Goal: Task Accomplishment & Management: Use online tool/utility

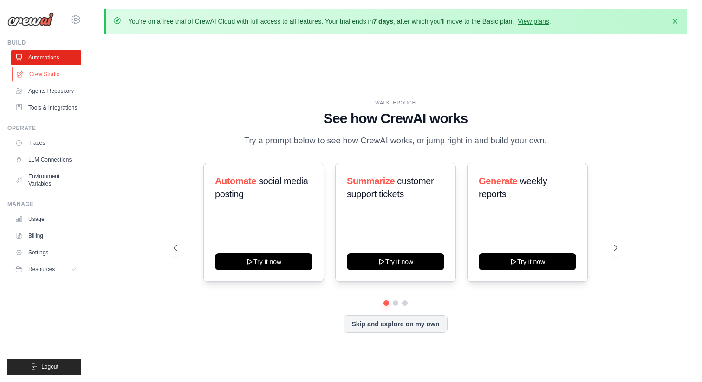
click at [51, 76] on link "Crew Studio" at bounding box center [47, 74] width 70 height 15
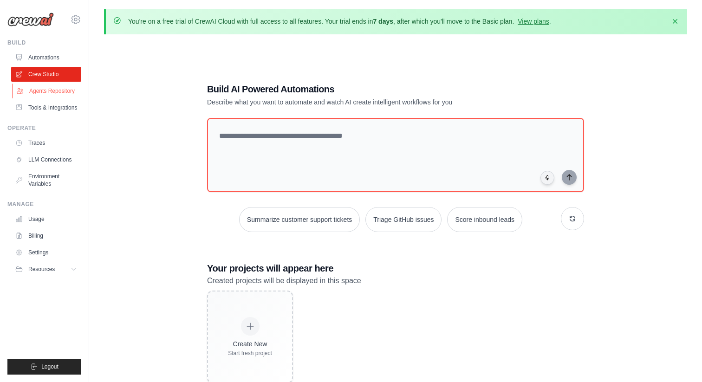
click at [56, 90] on link "Agents Repository" at bounding box center [47, 91] width 70 height 15
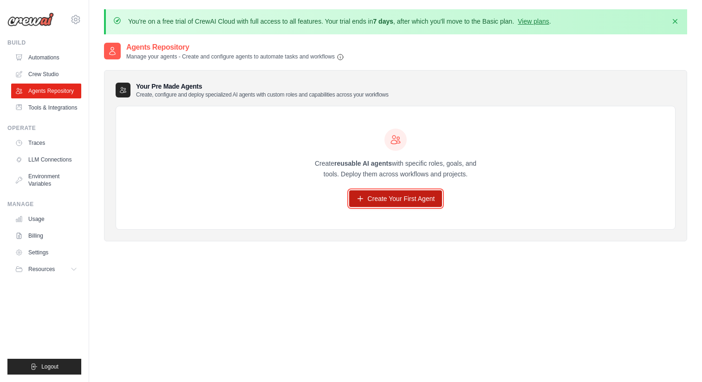
click at [377, 201] on link "Create Your First Agent" at bounding box center [395, 198] width 93 height 17
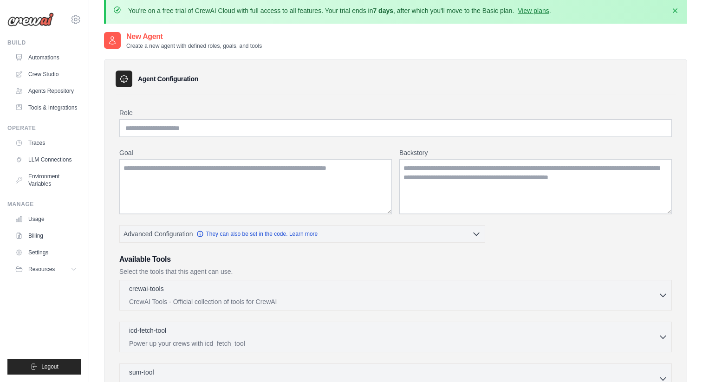
scroll to position [7, 0]
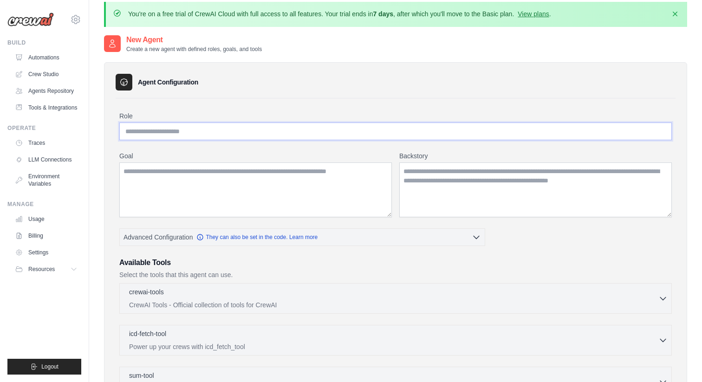
click at [186, 128] on input "Role" at bounding box center [395, 132] width 553 height 18
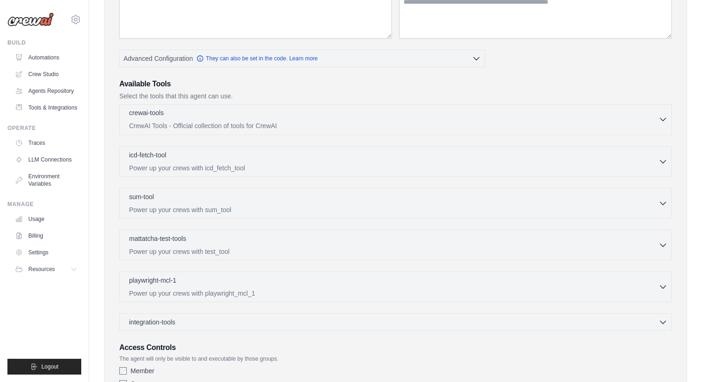
scroll to position [159, 0]
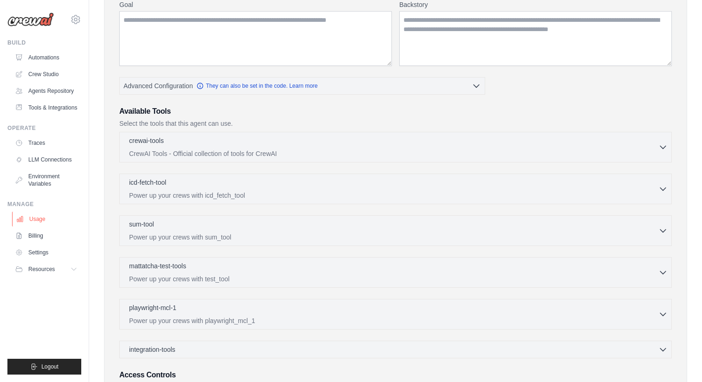
click at [52, 217] on link "Usage" at bounding box center [47, 219] width 70 height 15
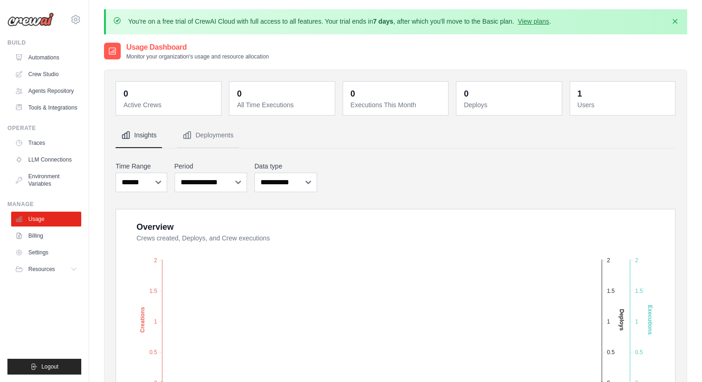
click at [140, 52] on h2 "Usage Dashboard" at bounding box center [197, 47] width 143 height 11
click at [44, 57] on link "Automations" at bounding box center [47, 57] width 70 height 15
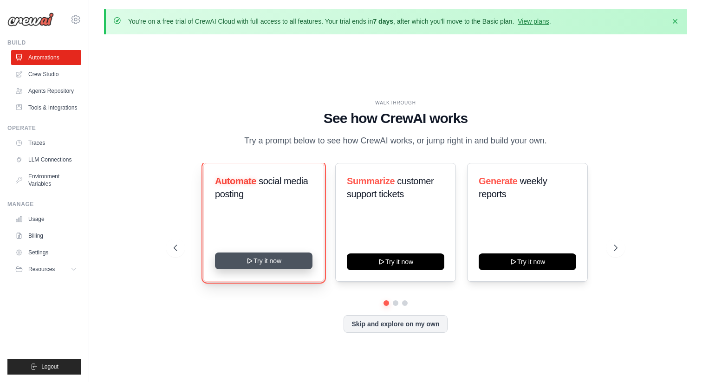
click at [254, 269] on button "Try it now" at bounding box center [264, 261] width 98 height 17
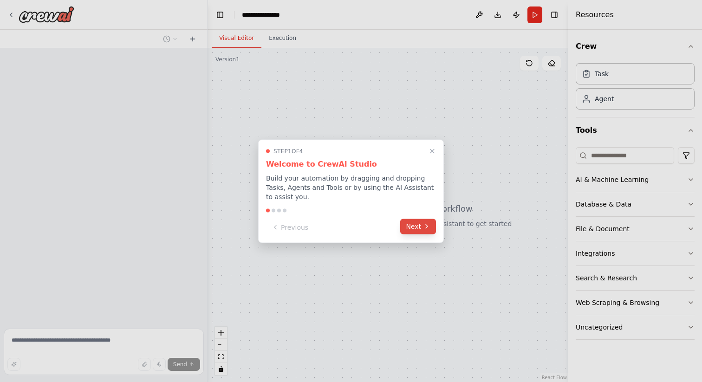
click at [426, 228] on icon at bounding box center [426, 226] width 7 height 7
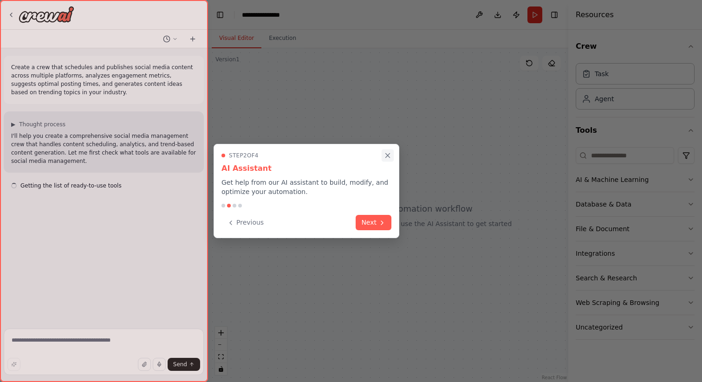
click at [388, 151] on icon "Close walkthrough" at bounding box center [388, 155] width 8 height 8
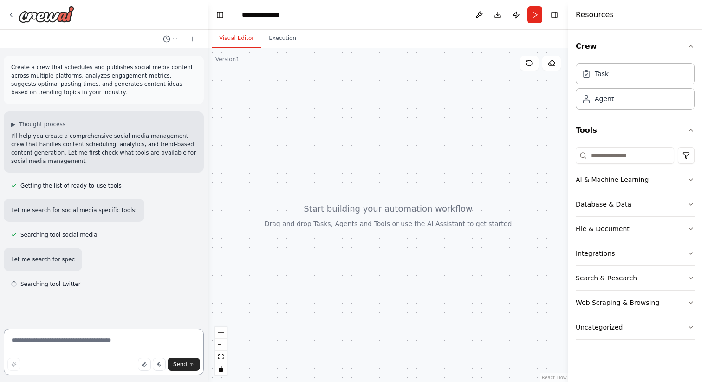
click at [118, 340] on textarea at bounding box center [104, 352] width 200 height 46
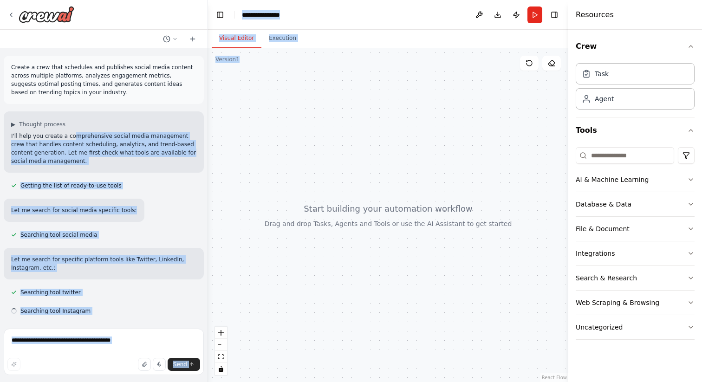
drag, startPoint x: 72, startPoint y: 138, endPoint x: 333, endPoint y: 142, distance: 261.0
click at [333, 142] on div "**********" at bounding box center [351, 191] width 702 height 382
click at [310, 138] on div at bounding box center [388, 215] width 360 height 334
click at [272, 74] on div at bounding box center [388, 215] width 360 height 334
click at [610, 105] on div "Agent" at bounding box center [635, 98] width 119 height 21
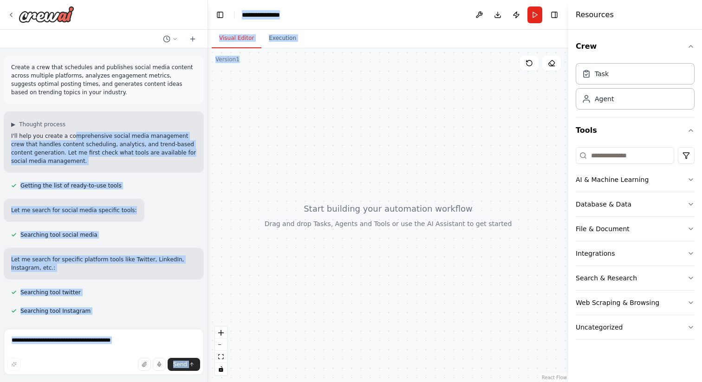
click at [513, 118] on div at bounding box center [388, 215] width 360 height 334
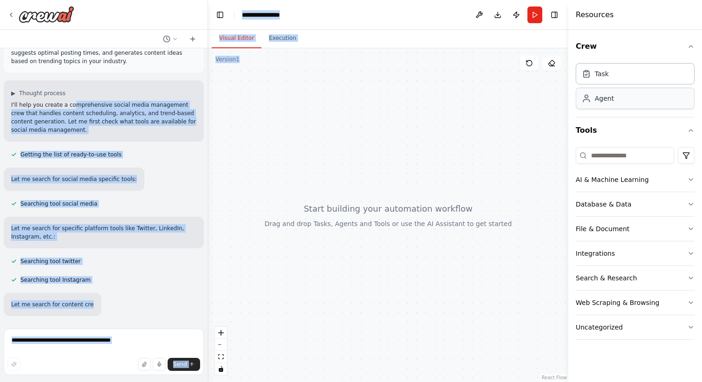
scroll to position [48, 0]
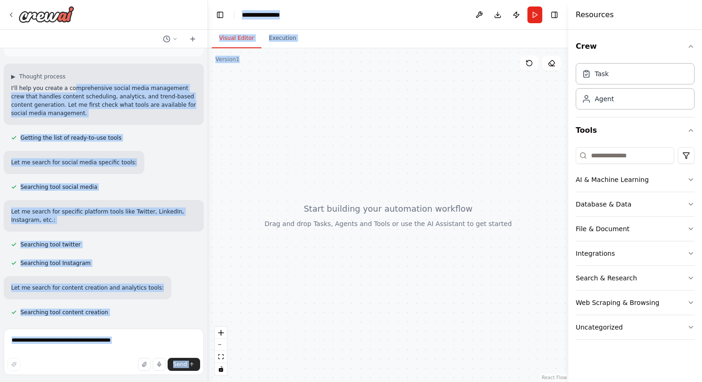
drag, startPoint x: 626, startPoint y: 103, endPoint x: 308, endPoint y: 95, distance: 317.7
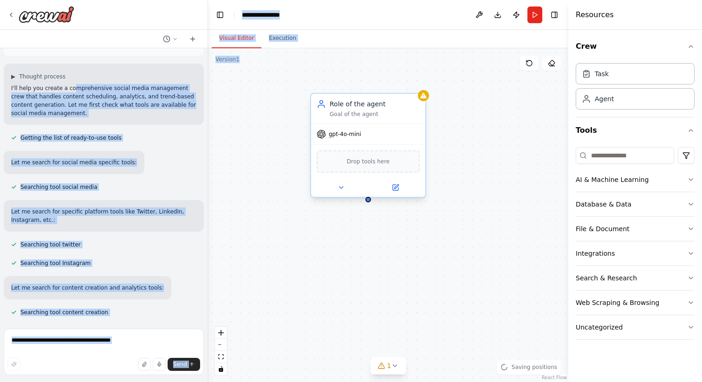
click at [357, 131] on span "gpt-4o-mini" at bounding box center [345, 133] width 33 height 7
click at [358, 140] on div "gpt-4o-mini" at bounding box center [368, 134] width 114 height 20
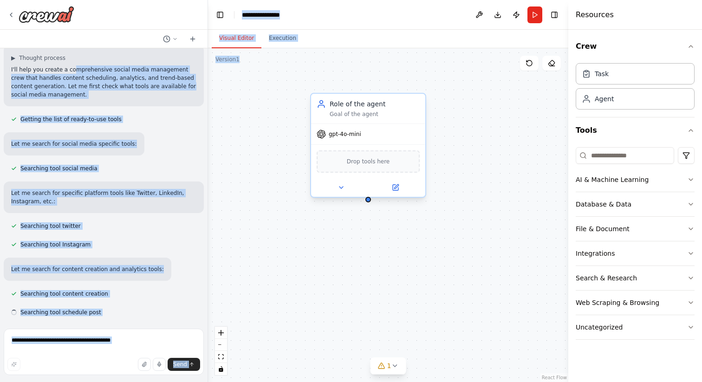
click at [366, 159] on span "Drop tools here" at bounding box center [368, 161] width 43 height 9
click at [81, 135] on div "Let me search for social media specific tools:" at bounding box center [74, 143] width 141 height 23
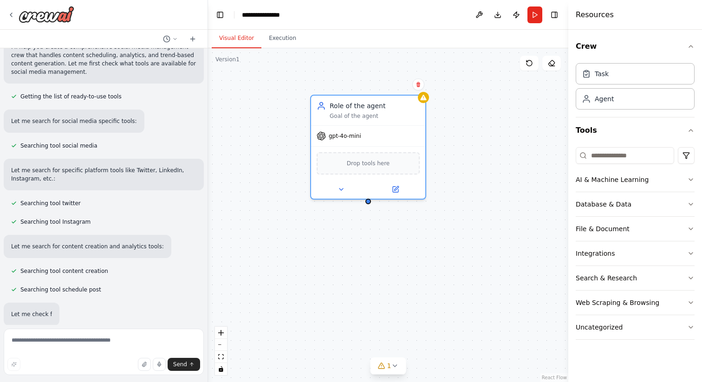
click at [95, 122] on div "Create a crew that schedules and publishes social media content across multiple…" at bounding box center [104, 186] width 208 height 277
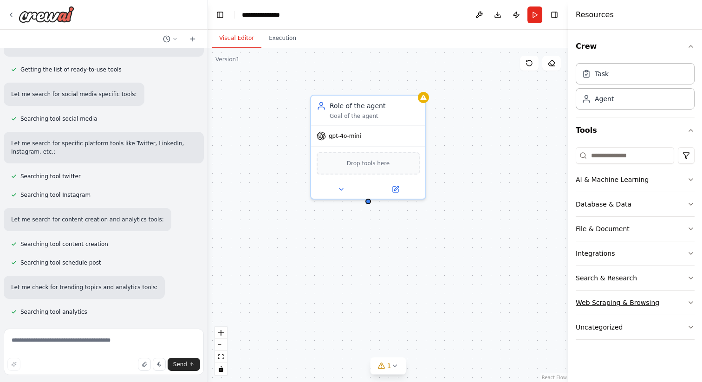
scroll to position [134, 0]
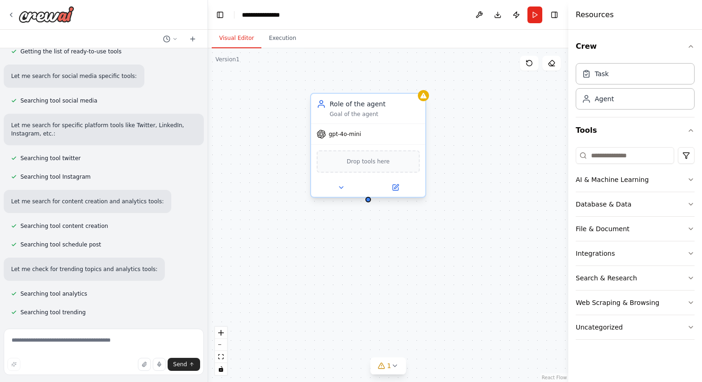
drag, startPoint x: 626, startPoint y: 304, endPoint x: 404, endPoint y: 166, distance: 262.0
click at [404, 166] on div "**********" at bounding box center [351, 191] width 702 height 382
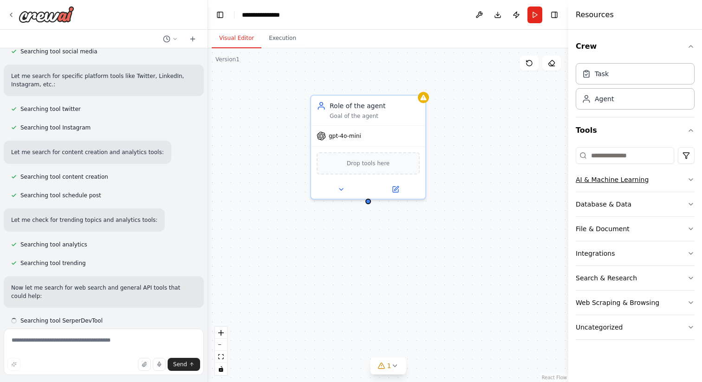
scroll to position [192, 0]
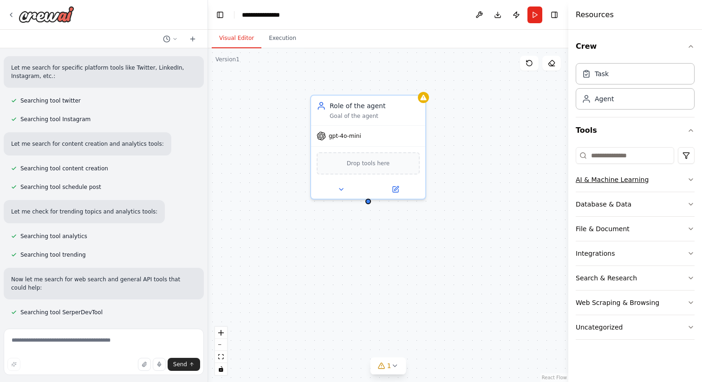
click at [692, 183] on icon "button" at bounding box center [690, 179] width 7 height 7
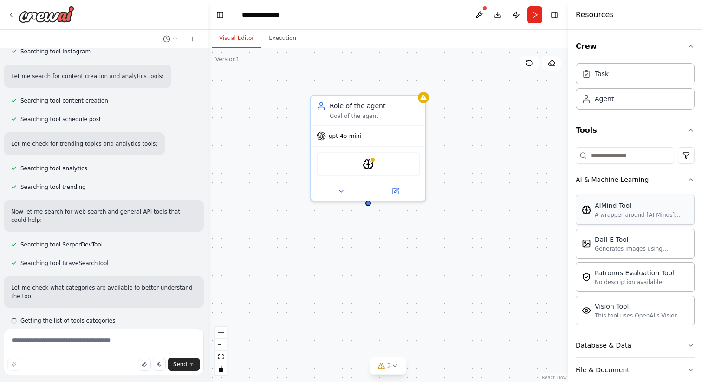
scroll to position [268, 0]
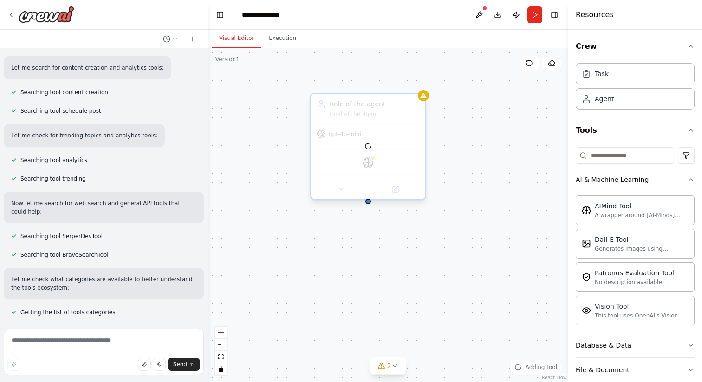
drag, startPoint x: 621, startPoint y: 239, endPoint x: 362, endPoint y: 180, distance: 266.2
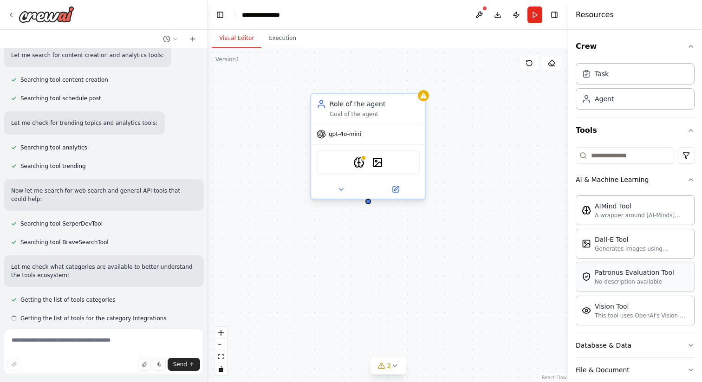
scroll to position [287, 0]
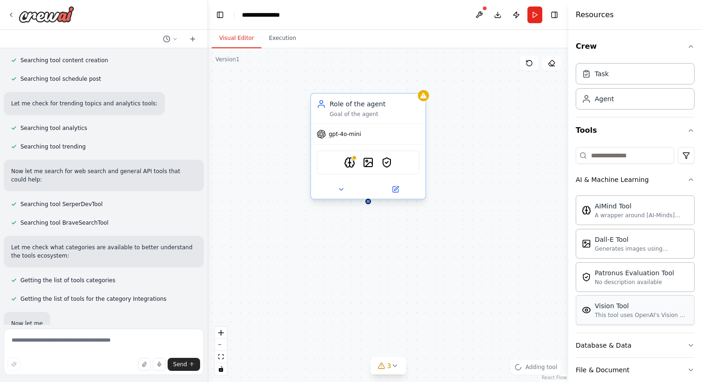
drag, startPoint x: 634, startPoint y: 318, endPoint x: 587, endPoint y: 317, distance: 46.9
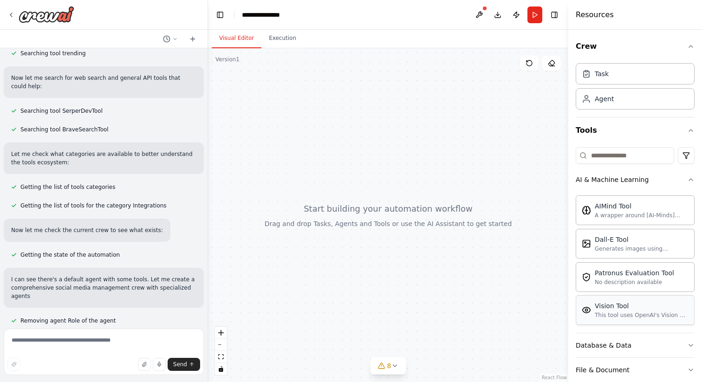
scroll to position [402, 0]
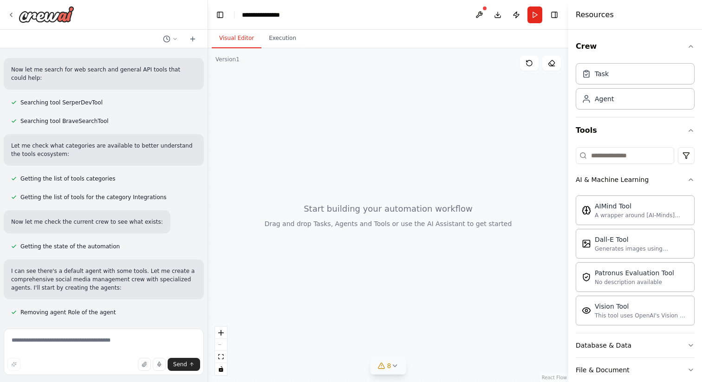
click at [389, 374] on button "8" at bounding box center [389, 366] width 36 height 17
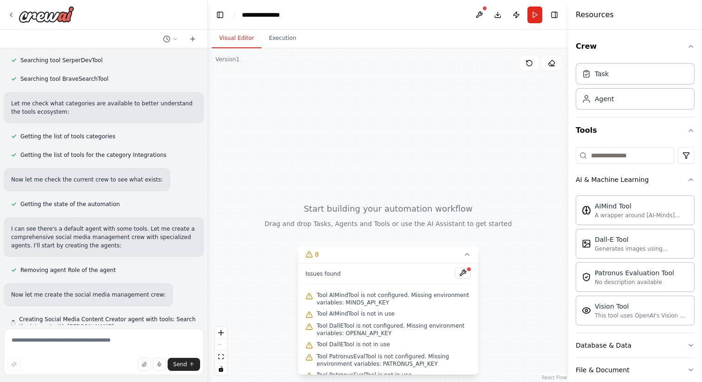
scroll to position [458, 0]
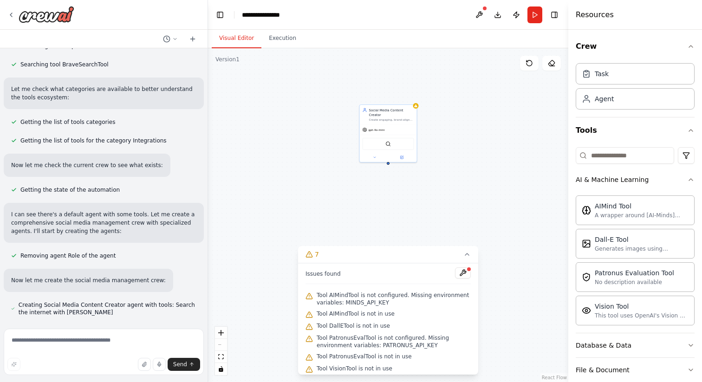
click at [435, 179] on div "Social Media Content Creator Create engaging, brand-aligned social media conten…" at bounding box center [388, 215] width 360 height 334
click at [466, 254] on icon at bounding box center [466, 254] width 7 height 7
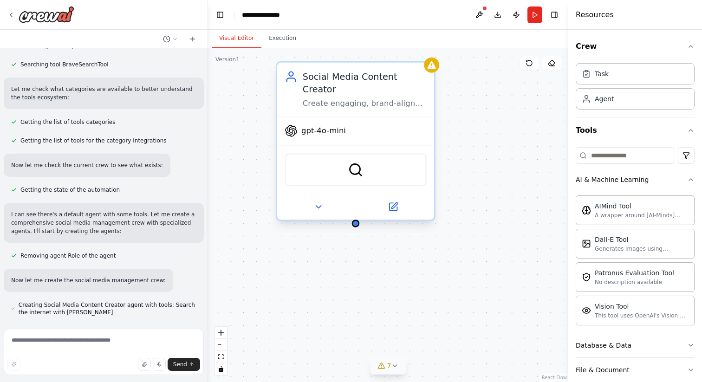
click at [369, 160] on div "SerperDevTool" at bounding box center [356, 169] width 142 height 33
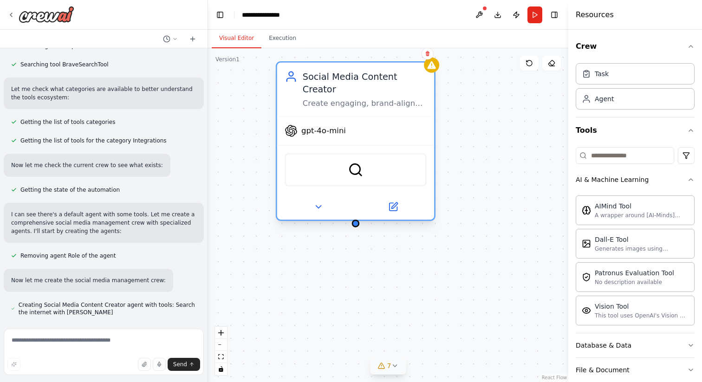
click at [347, 153] on div "SerperDevTool" at bounding box center [356, 169] width 142 height 33
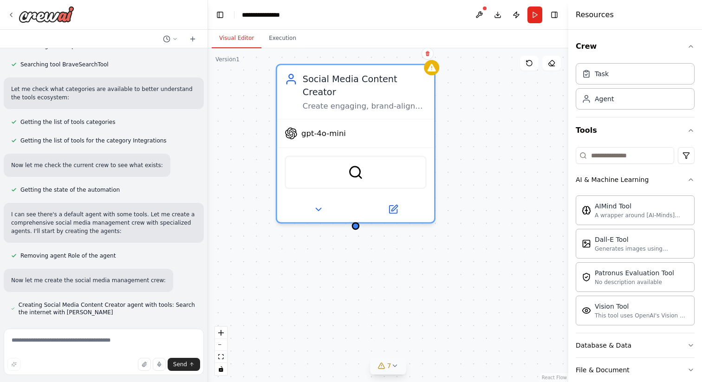
click at [500, 95] on div "Social Media Content Creator Create engaging, brand-aligned social media conten…" at bounding box center [388, 215] width 360 height 334
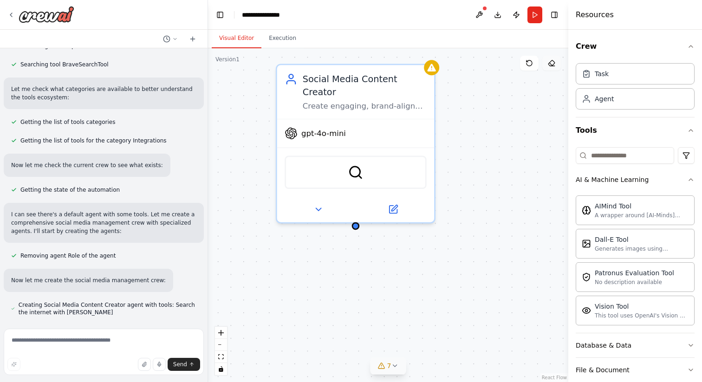
click at [557, 64] on button at bounding box center [551, 63] width 19 height 15
click at [554, 65] on icon at bounding box center [551, 62] width 7 height 7
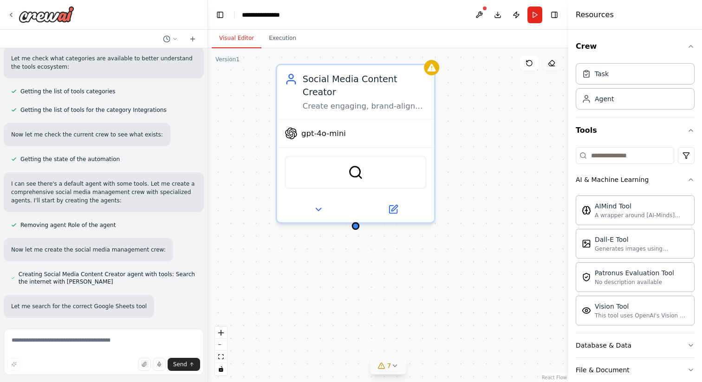
scroll to position [508, 0]
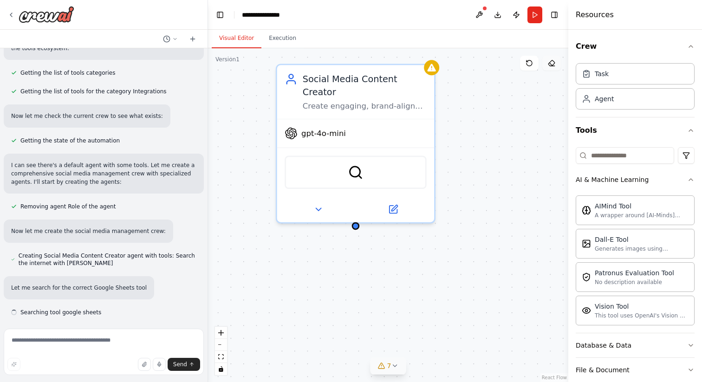
click at [548, 63] on button at bounding box center [551, 63] width 19 height 15
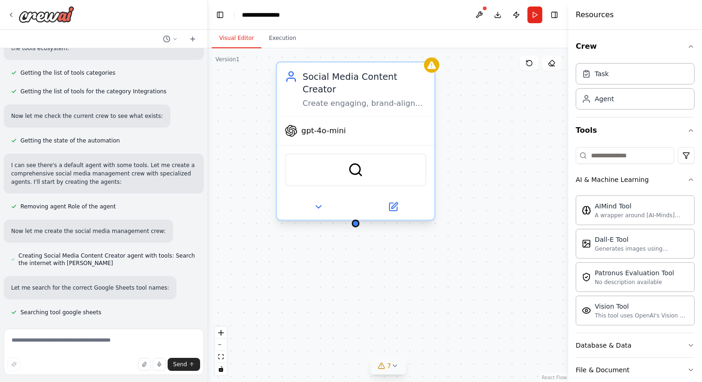
click at [364, 117] on div "gpt-4o-mini" at bounding box center [355, 131] width 157 height 28
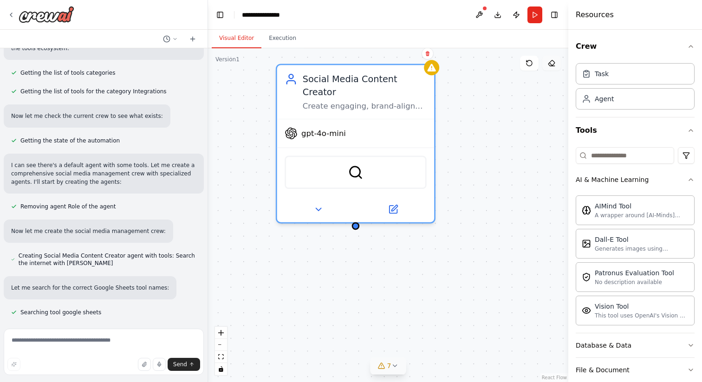
click at [557, 68] on button at bounding box center [551, 63] width 19 height 15
click at [547, 65] on button at bounding box center [551, 63] width 19 height 15
click at [531, 64] on icon at bounding box center [530, 63] width 6 height 6
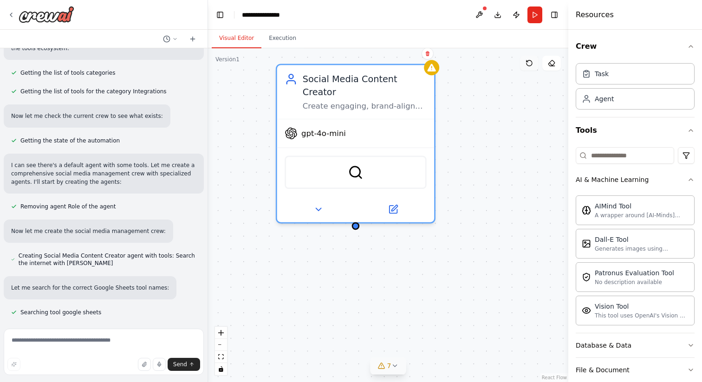
click at [531, 64] on icon at bounding box center [530, 63] width 6 height 6
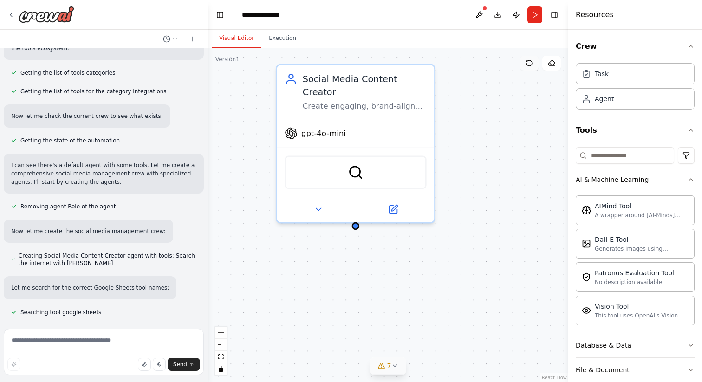
click at [531, 64] on icon at bounding box center [530, 63] width 6 height 6
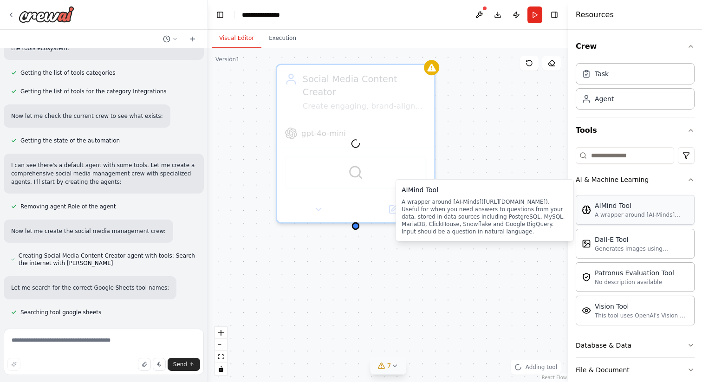
drag, startPoint x: 633, startPoint y: 210, endPoint x: 618, endPoint y: 210, distance: 15.8
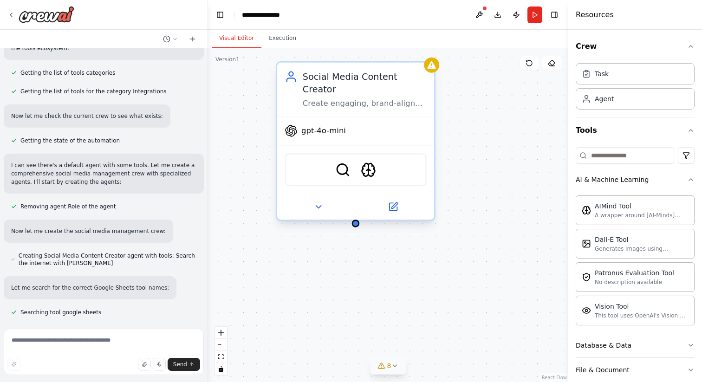
scroll to position [530, 0]
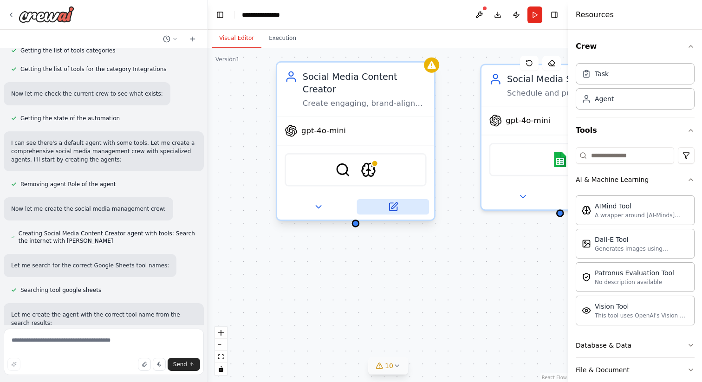
click at [398, 200] on button at bounding box center [393, 206] width 72 height 15
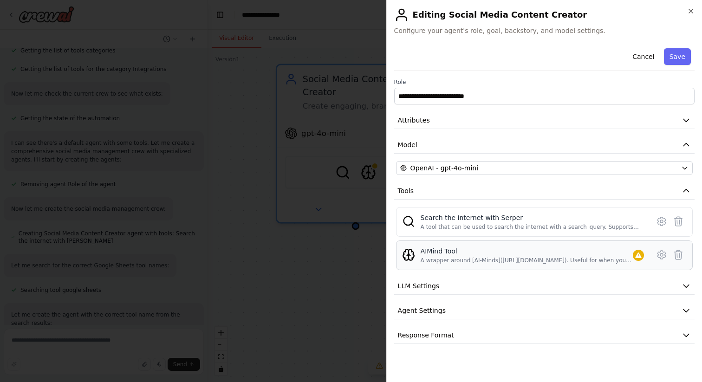
click at [478, 254] on div "AIMind Tool" at bounding box center [527, 251] width 212 height 9
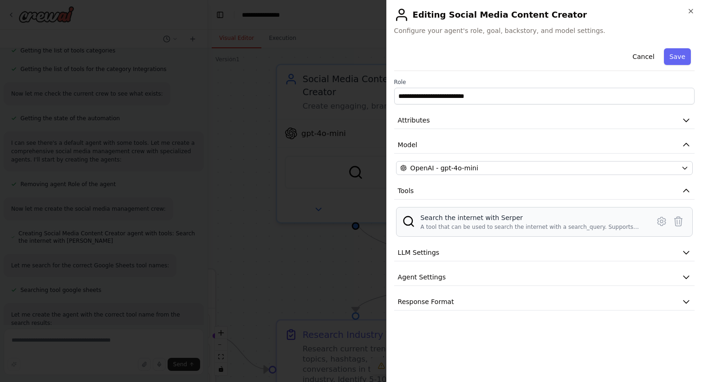
click at [486, 226] on div "A tool that can be used to search the internet with a search_query. Supports di…" at bounding box center [532, 226] width 223 height 7
click at [456, 282] on button "Agent Settings" at bounding box center [544, 277] width 300 height 17
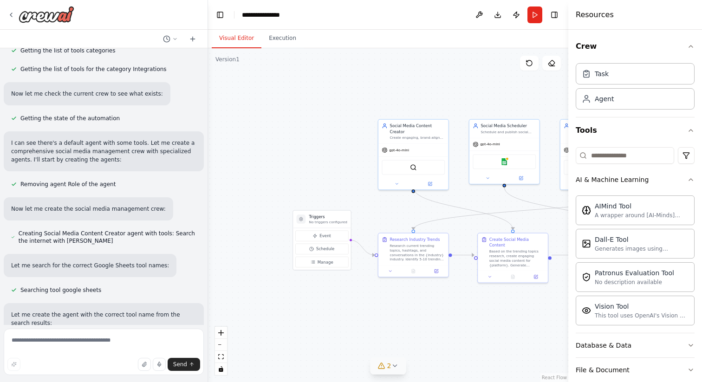
click at [684, 11] on div "Resources" at bounding box center [635, 15] width 134 height 30
click at [476, 64] on div ".deletable-edge-delete-btn { width: 20px; height: 20px; border: 0px solid #ffff…" at bounding box center [388, 215] width 360 height 334
click at [443, 179] on button at bounding box center [430, 182] width 32 height 7
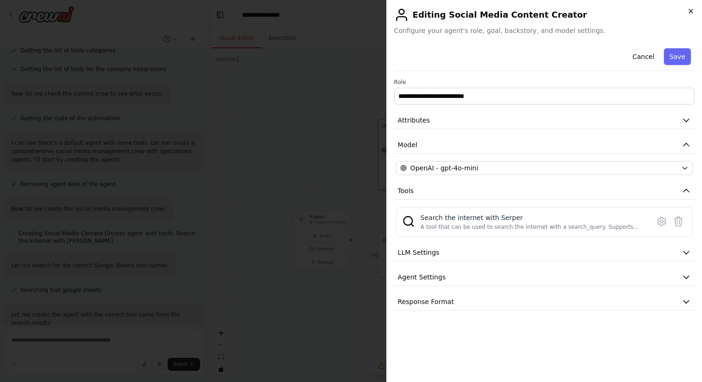
click at [688, 7] on icon "button" at bounding box center [690, 10] width 7 height 7
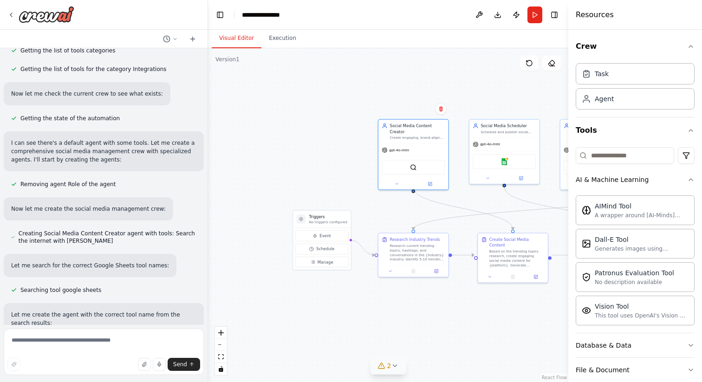
click at [243, 117] on div ".deletable-edge-delete-btn { width: 20px; height: 20px; border: 0px solid #ffff…" at bounding box center [388, 215] width 360 height 334
